Goal: Information Seeking & Learning: Learn about a topic

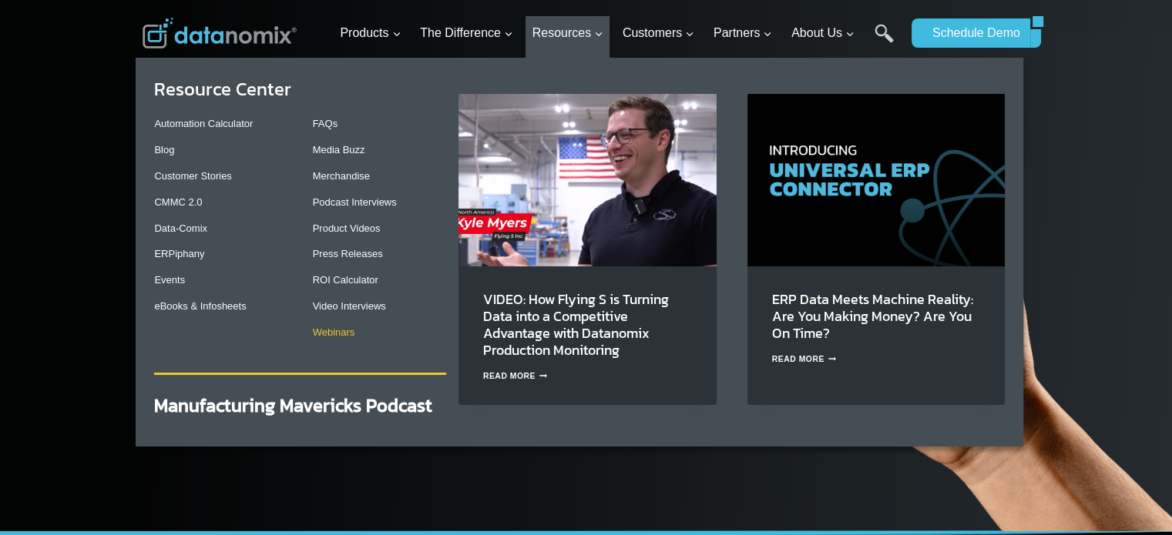
click at [334, 332] on link "Webinars" at bounding box center [334, 333] width 42 height 12
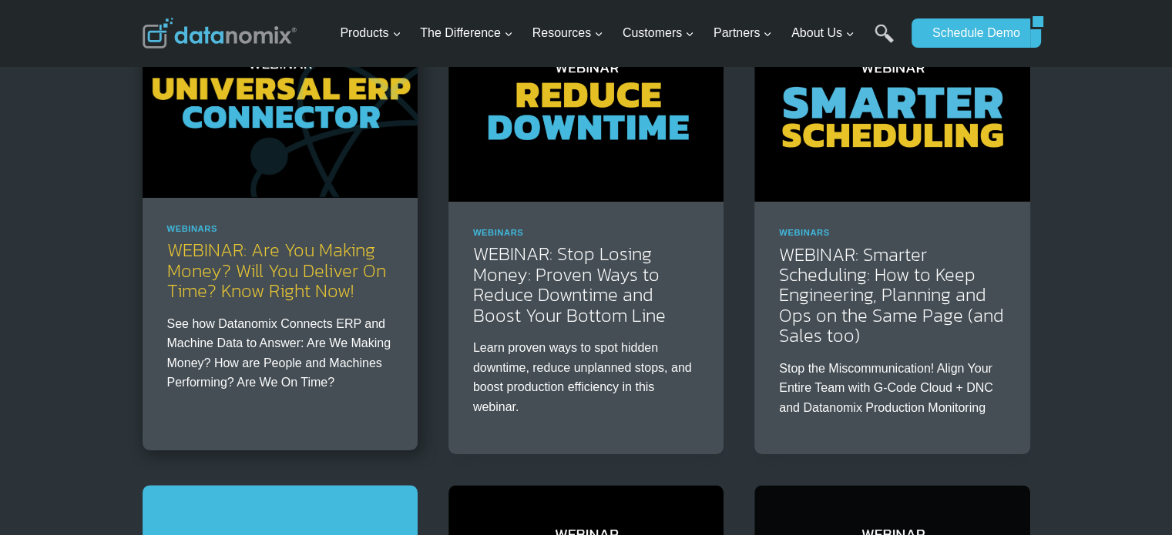
click at [277, 280] on link "WEBINAR: Are You Making Money? Will You Deliver On Time? Know Right Now!" at bounding box center [276, 271] width 219 height 68
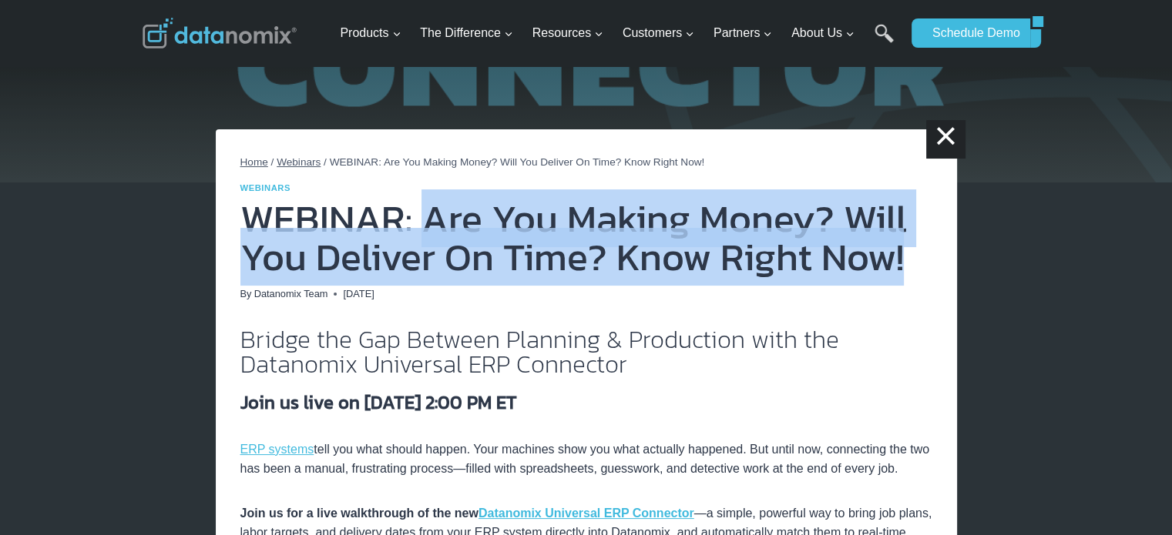
drag, startPoint x: 571, startPoint y: 224, endPoint x: 937, endPoint y: 274, distance: 369.3
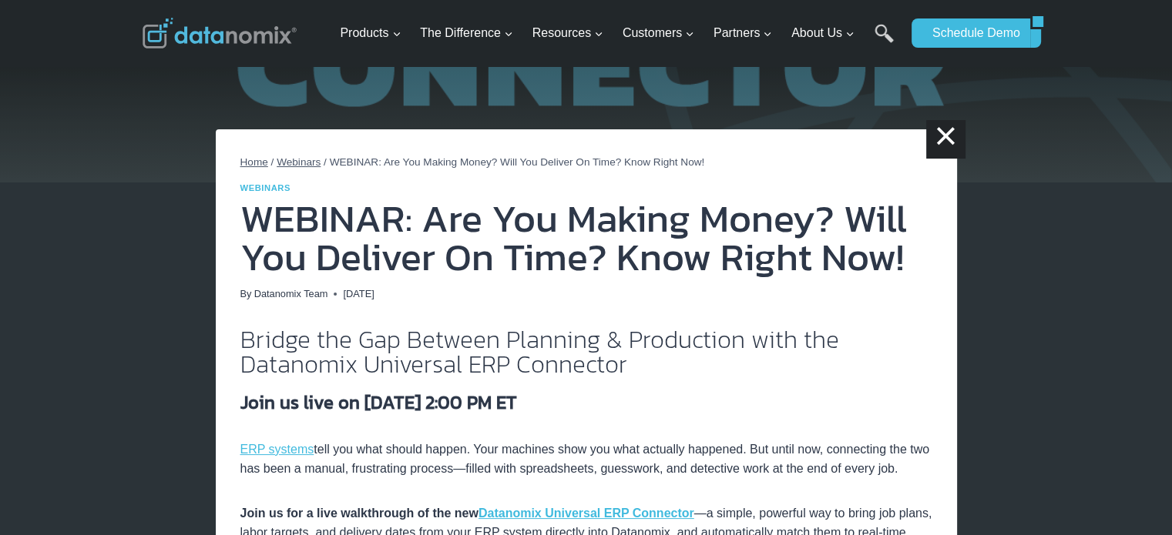
click at [526, 329] on h2 "Bridge the Gap Between Planning & Production with the Datanomix Universal ERP C…" at bounding box center [586, 351] width 692 height 49
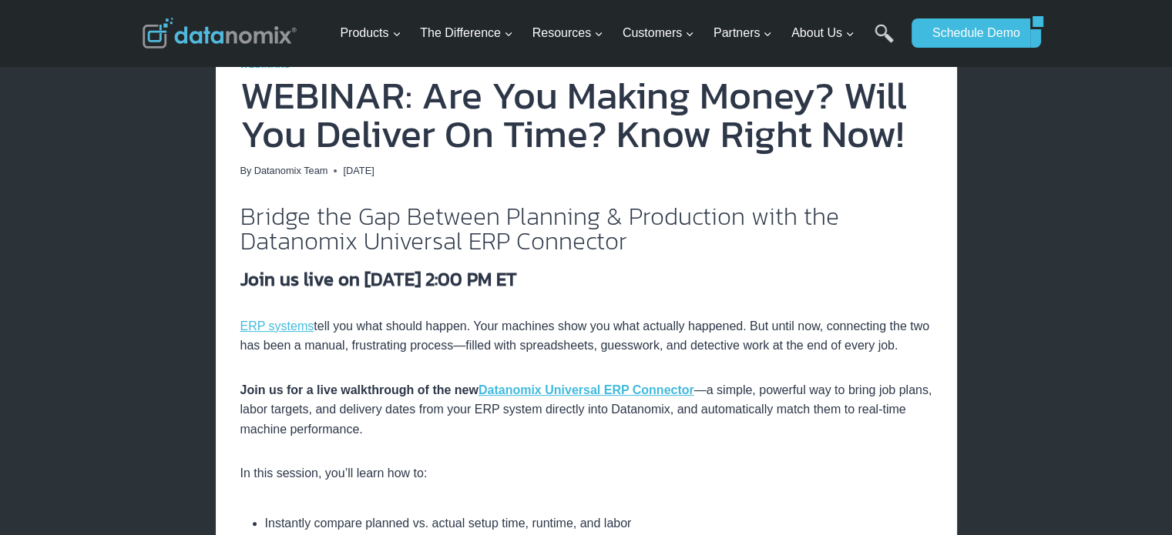
scroll to position [385, 0]
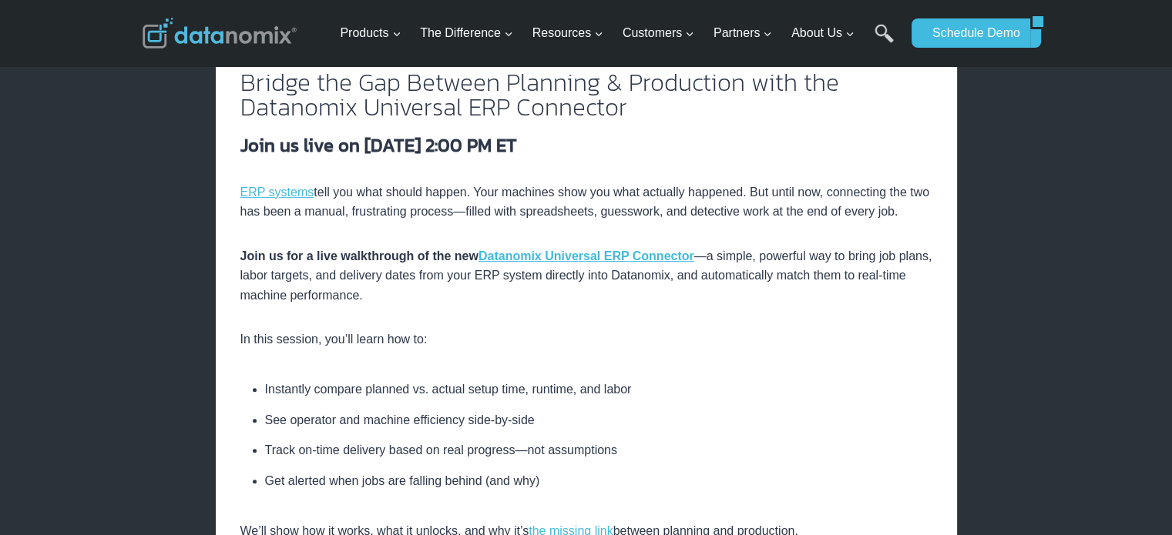
click at [351, 146] on strong "Join us live on October 29, 2025, at 2:00 PM ET" at bounding box center [378, 145] width 277 height 27
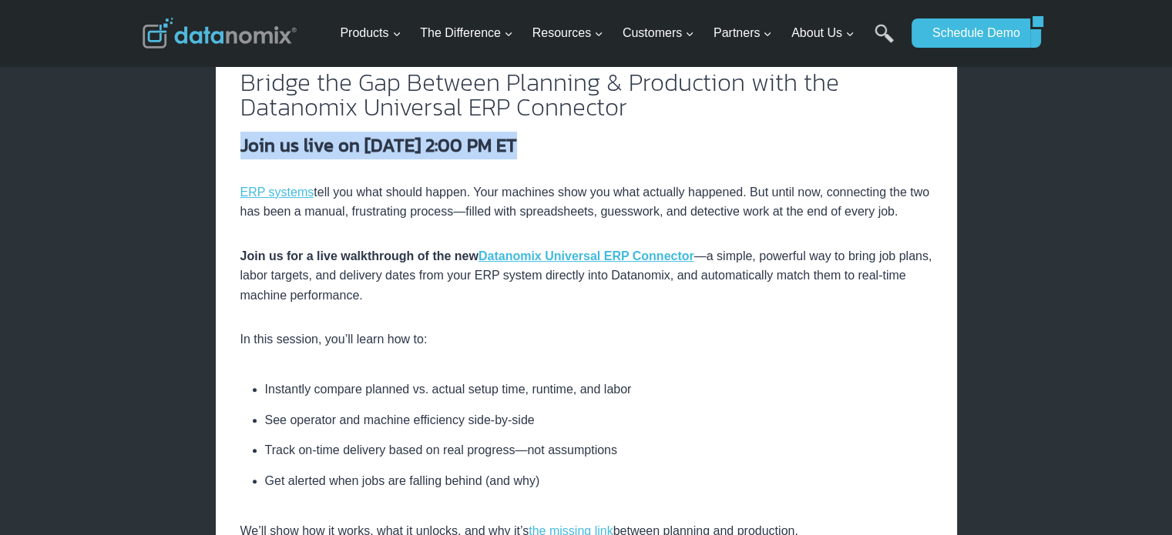
click at [351, 146] on strong "Join us live on October 29, 2025, at 2:00 PM ET" at bounding box center [378, 145] width 277 height 27
copy div "Join us live on October 29, 2025, at 2:00 PM ET"
click at [404, 153] on strong "Join us live on October 29, 2025, at 2:00 PM ET" at bounding box center [378, 145] width 277 height 27
drag, startPoint x: 363, startPoint y: 153, endPoint x: 572, endPoint y: 159, distance: 208.9
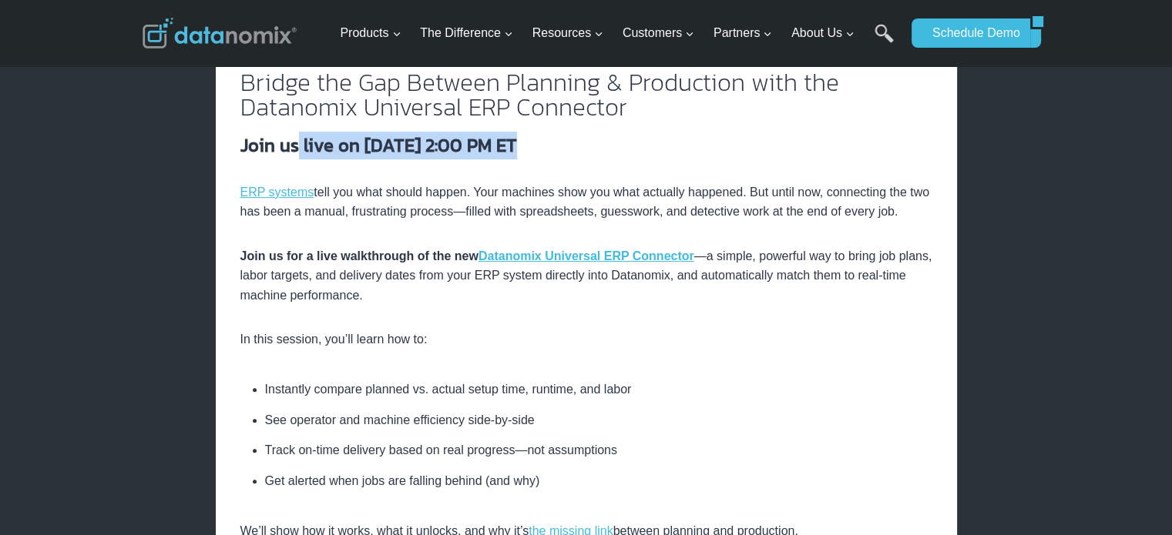
drag, startPoint x: 299, startPoint y: 147, endPoint x: 654, endPoint y: 162, distance: 355.5
copy div "live on October 29, 2025, at 2:00 PM ET"
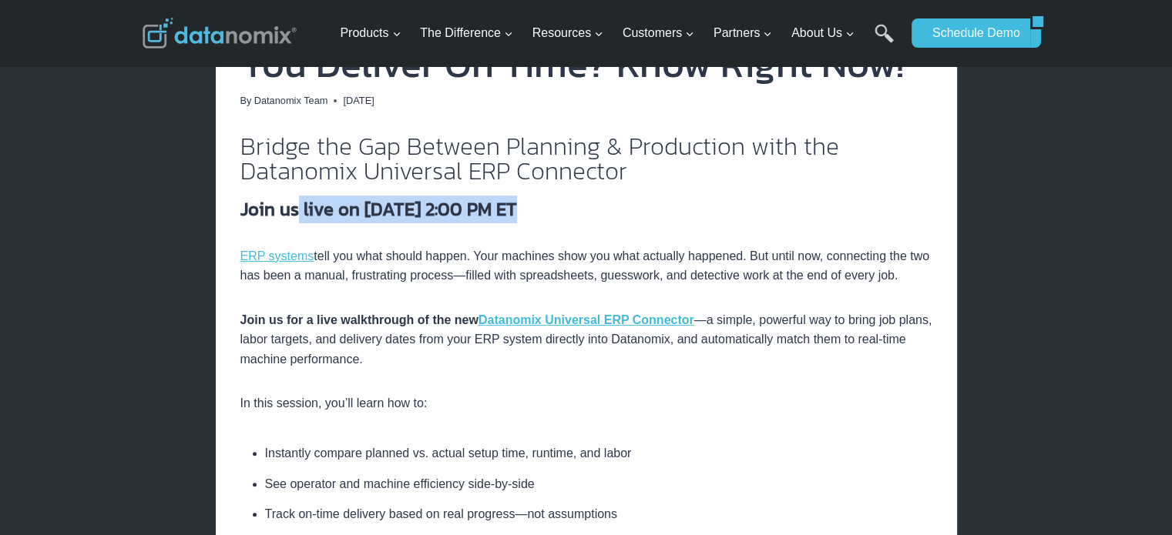
scroll to position [257, 0]
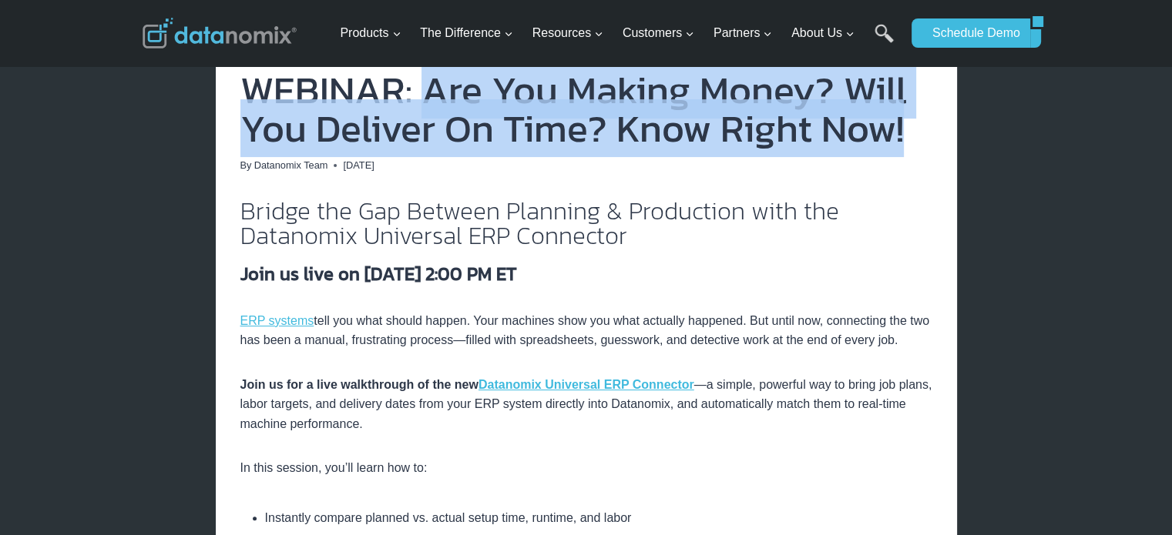
drag, startPoint x: 425, startPoint y: 92, endPoint x: 921, endPoint y: 133, distance: 497.1
click at [921, 133] on h1 "WEBINAR: Are You Making Money? Will You Deliver On Time? Know Right Now!" at bounding box center [586, 109] width 692 height 77
click at [331, 218] on h2 "Bridge the Gap Between Planning & Production with the Datanomix Universal ERP C…" at bounding box center [586, 223] width 692 height 49
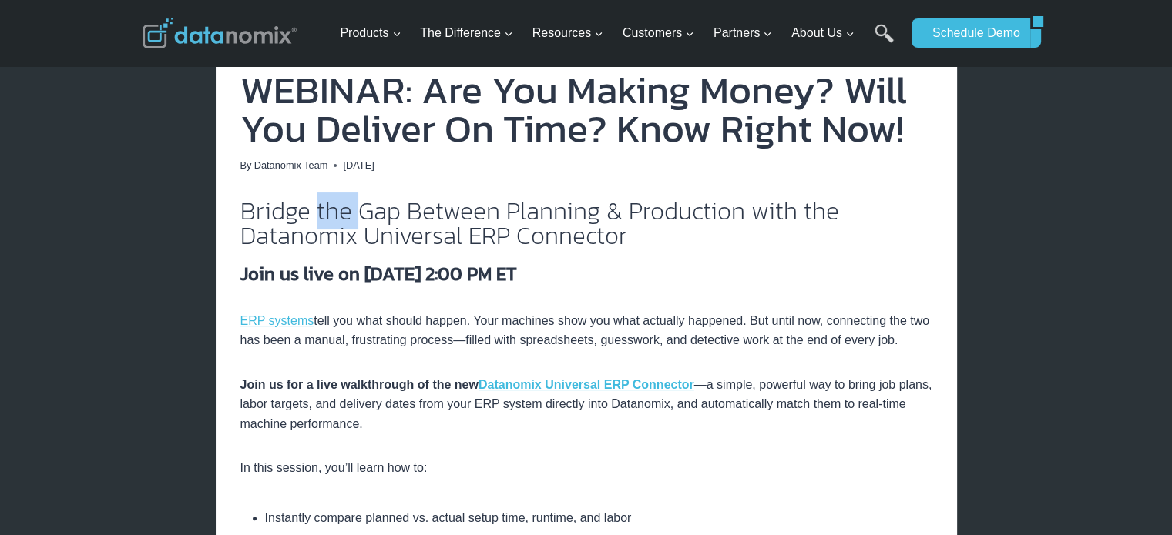
click at [331, 218] on h2 "Bridge the Gap Between Planning & Production with the Datanomix Universal ERP C…" at bounding box center [586, 223] width 692 height 49
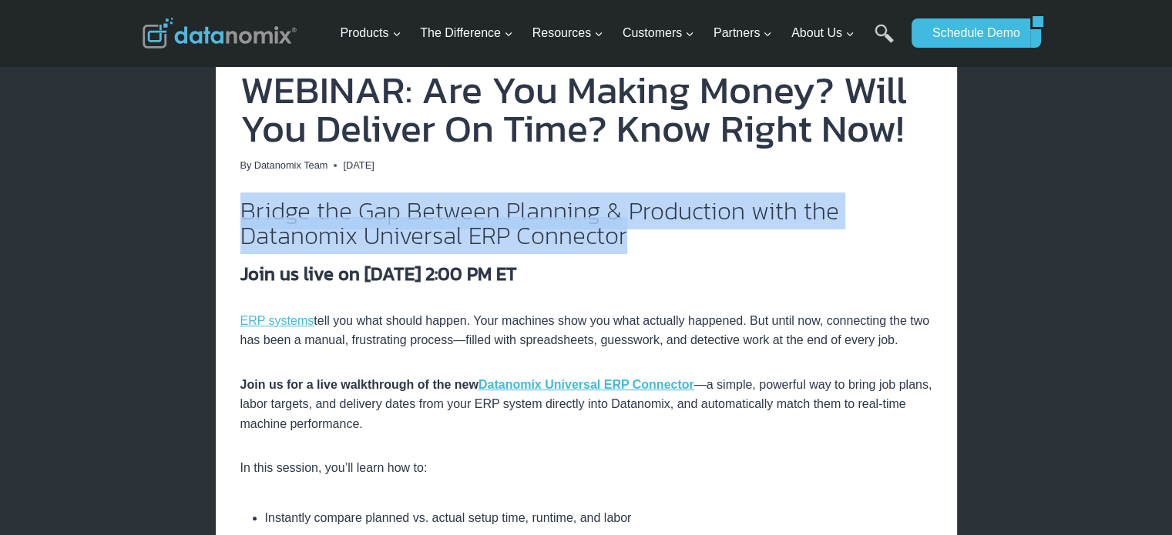
click at [331, 218] on h2 "Bridge the Gap Between Planning & Production with the Datanomix Universal ERP C…" at bounding box center [586, 223] width 692 height 49
copy div "Bridge the Gap Between Planning & Production with the Datanomix Universal ERP C…"
click at [347, 221] on h2 "Bridge the Gap Between Planning & Production with the Datanomix Universal ERP C…" at bounding box center [586, 223] width 692 height 49
click at [263, 206] on h2 "Bridge the Gap Between Planning & Production with the Datanomix Universal ERP C…" at bounding box center [586, 223] width 692 height 49
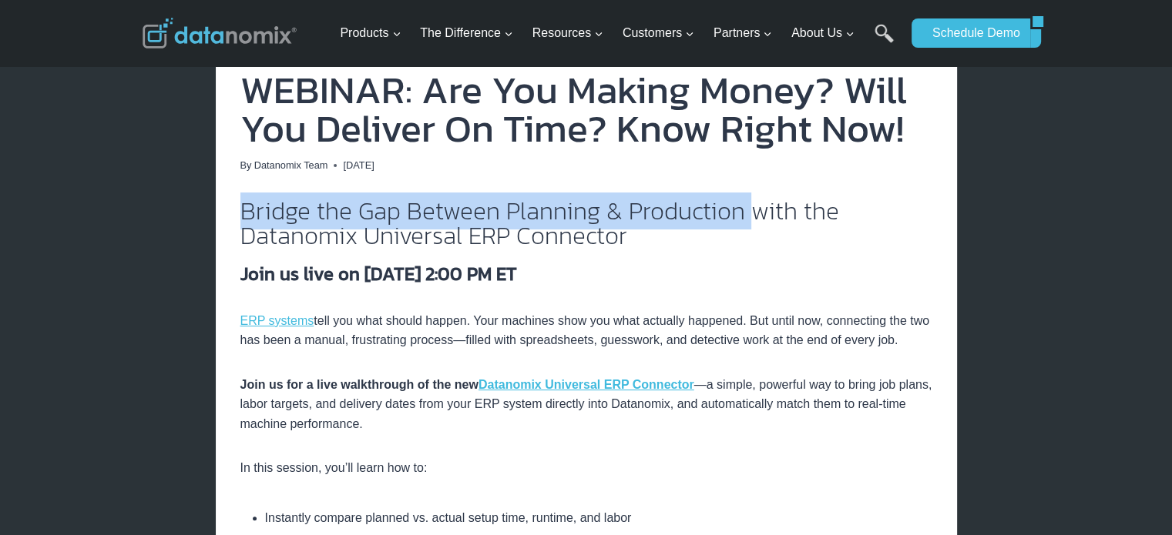
drag, startPoint x: 237, startPoint y: 213, endPoint x: 745, endPoint y: 209, distance: 508.5
copy h2 "Bridge the Gap Between Planning & Production"
